Goal: Transaction & Acquisition: Purchase product/service

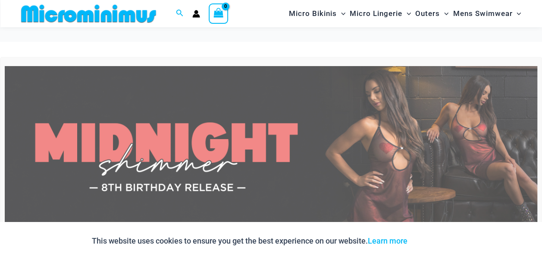
scroll to position [251, 0]
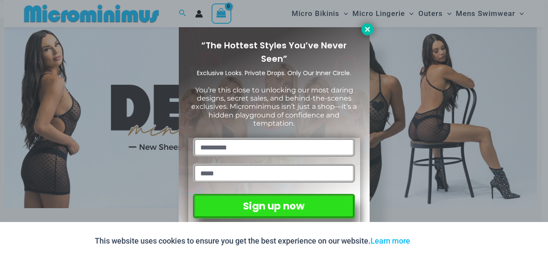
click at [362, 33] on button at bounding box center [368, 29] width 12 height 12
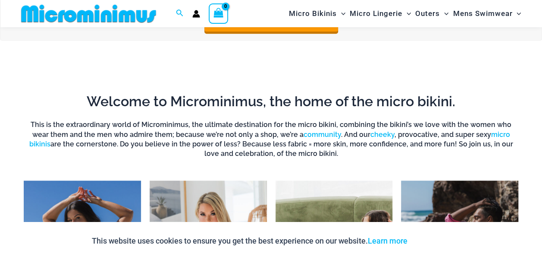
scroll to position [596, 0]
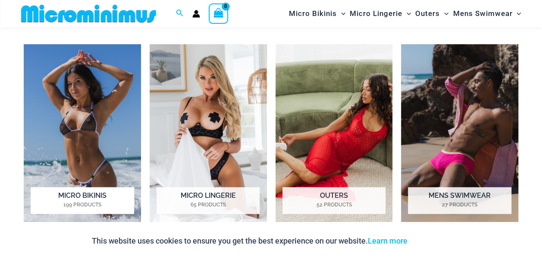
click at [79, 94] on img "Visit product category Micro Bikinis" at bounding box center [82, 135] width 117 height 182
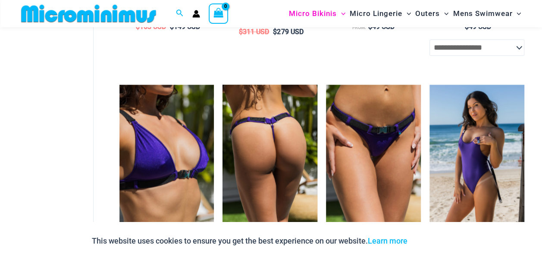
scroll to position [553, 0]
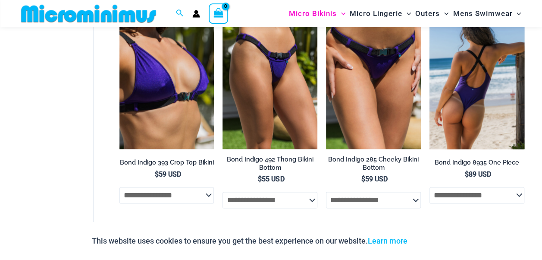
click at [510, 122] on img at bounding box center [476, 78] width 95 height 142
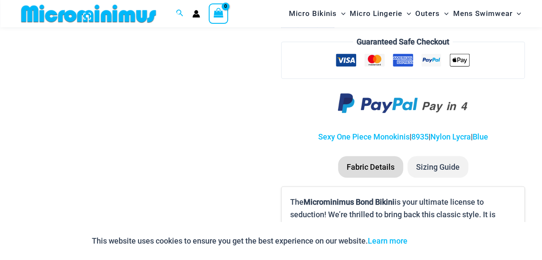
scroll to position [688, 0]
